Goal: Find specific page/section: Find specific page/section

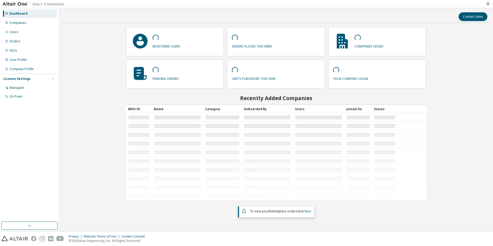
click at [320, 236] on div "Privacy Website Terms of Use Cookie Consent © 2025 Altair Engineering, Inc. All…" at bounding box center [246, 238] width 493 height 15
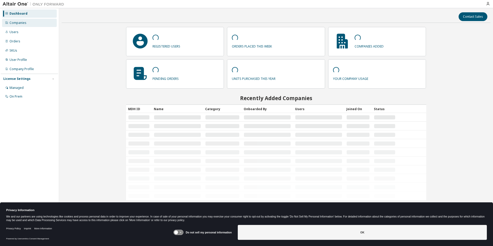
click at [16, 23] on div "Companies" at bounding box center [17, 23] width 17 height 4
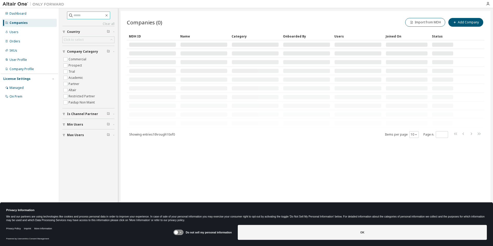
click at [99, 18] on span at bounding box center [88, 16] width 43 height 8
click at [94, 15] on input "text" at bounding box center [88, 15] width 31 height 5
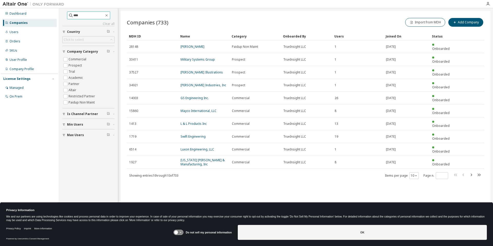
type input "****"
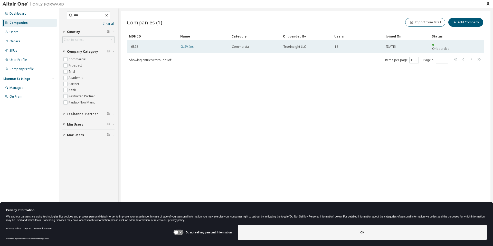
click at [192, 45] on link "GLSV, Inc" at bounding box center [186, 46] width 13 height 4
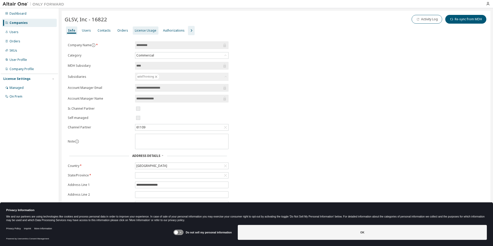
click at [145, 32] on div "License Usage" at bounding box center [146, 30] width 22 height 4
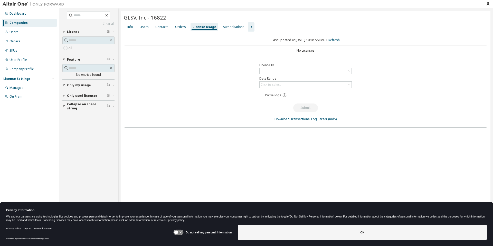
click at [329, 63] on label "Licence ID" at bounding box center [305, 65] width 92 height 4
click at [171, 24] on div "Info Users Contacts Orders License Usage Authorizations" at bounding box center [305, 26] width 363 height 9
click at [177, 26] on div "Orders" at bounding box center [180, 27] width 11 height 4
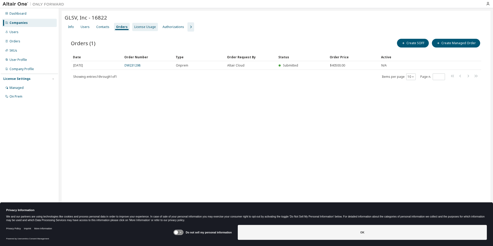
click at [132, 29] on div "License Usage" at bounding box center [145, 27] width 26 height 8
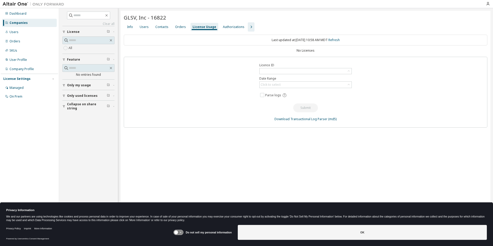
click at [320, 50] on div "No Licenses" at bounding box center [305, 51] width 363 height 4
